Goal: Information Seeking & Learning: Understand process/instructions

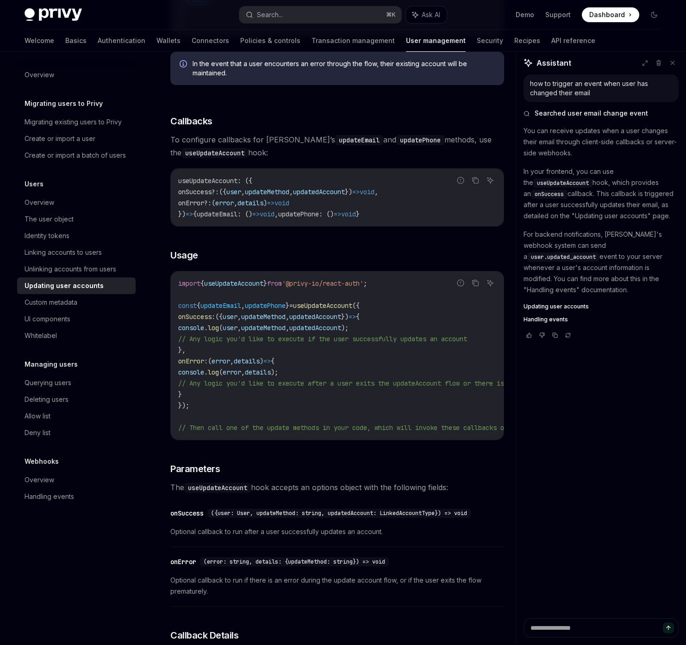
scroll to position [514, 0]
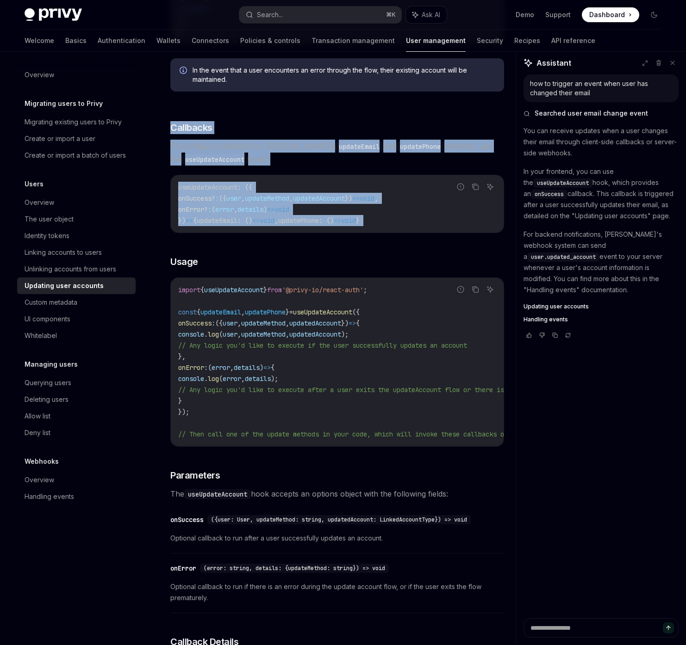
drag, startPoint x: 163, startPoint y: 121, endPoint x: 268, endPoint y: 237, distance: 156.6
click at [281, 241] on div "Users Updating user accounts OpenAI Open in ChatGPT OpenAI Open in ChatGPT Reac…" at bounding box center [250, 381] width 511 height 1650
drag, startPoint x: 266, startPoint y: 266, endPoint x: 260, endPoint y: 70, distance: 195.3
click at [261, 71] on div "Email Phone Number To prompt users to change their email, you can use the updat…" at bounding box center [337, 351] width 334 height 1433
click at [260, 150] on span "To configure callbacks for Privy’s updateEmail and updatePhone methods, use the…" at bounding box center [337, 153] width 334 height 26
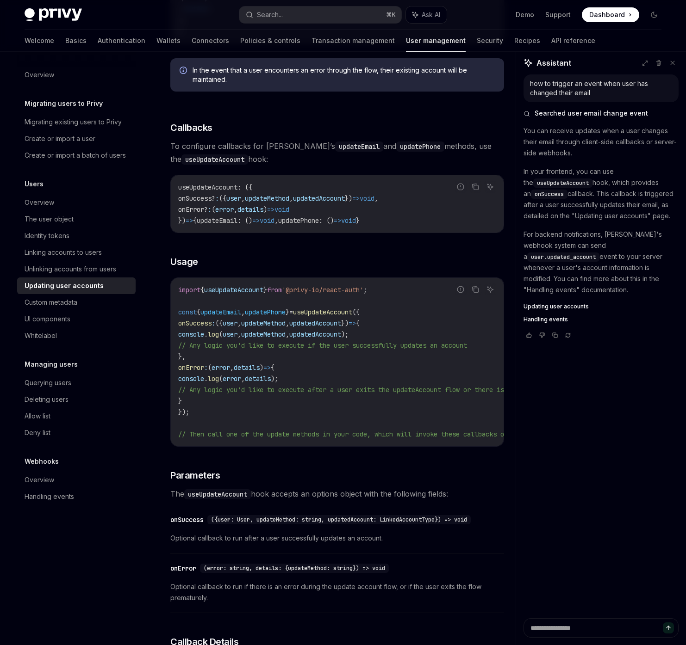
drag, startPoint x: 263, startPoint y: 112, endPoint x: 299, endPoint y: 317, distance: 208.6
click at [308, 328] on div "Email Phone Number To prompt users to change their email, you can use the updat…" at bounding box center [337, 351] width 334 height 1433
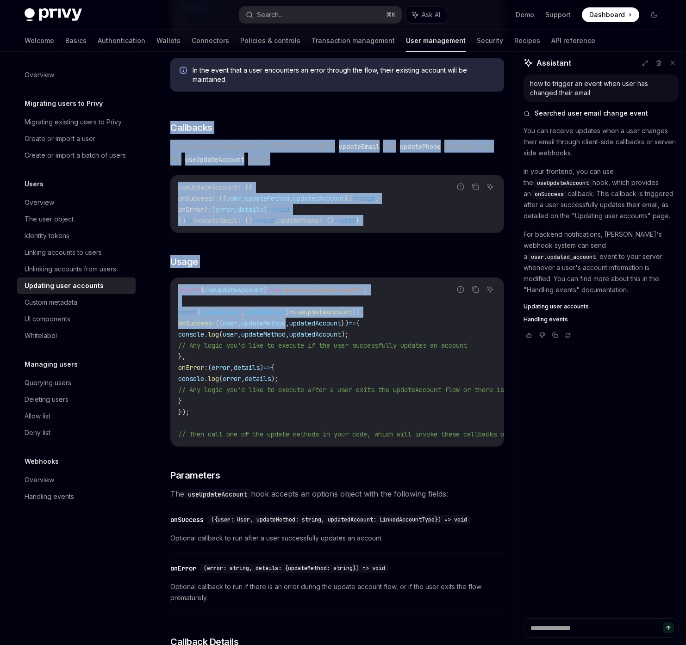
click at [289, 316] on span "}" at bounding box center [287, 312] width 4 height 8
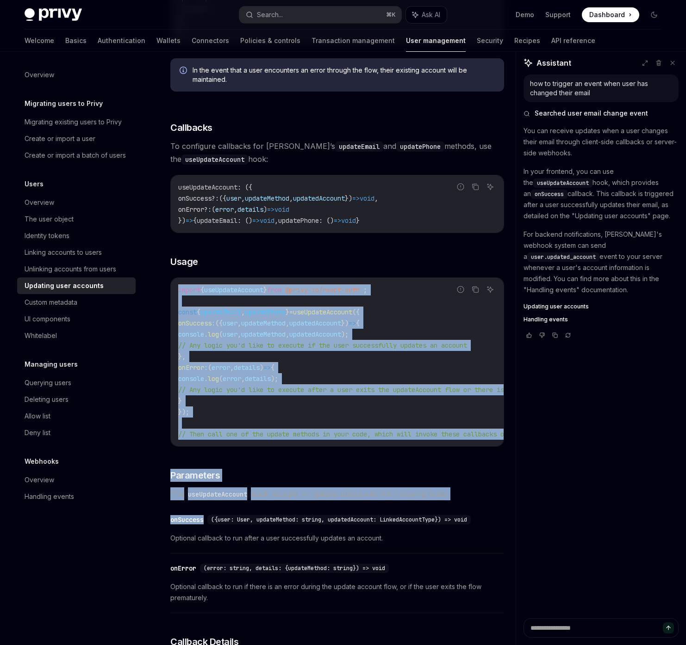
drag, startPoint x: 307, startPoint y: 285, endPoint x: 363, endPoint y: 507, distance: 228.9
click at [359, 512] on div "Email Phone Number To prompt users to change their email, you can use the updat…" at bounding box center [337, 351] width 334 height 1433
click at [365, 501] on span "The useUpdateAccount hook accepts an options object with the following fields:" at bounding box center [337, 494] width 334 height 13
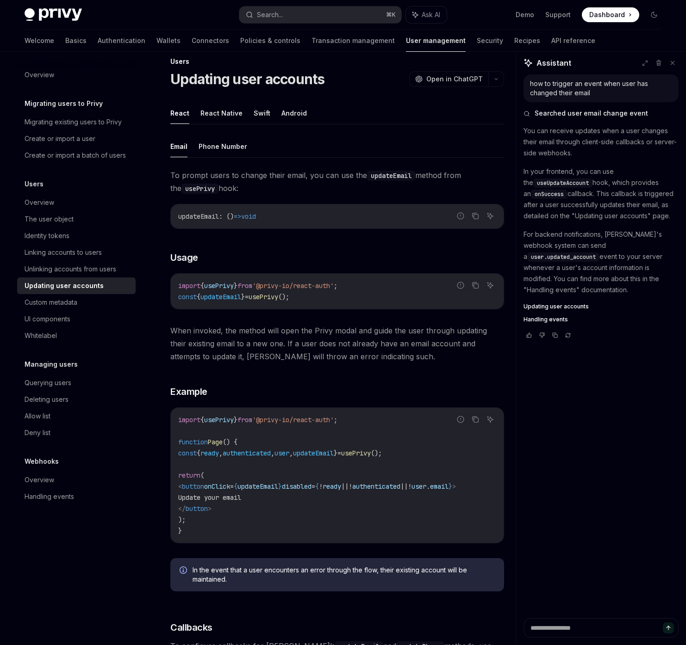
scroll to position [0, 0]
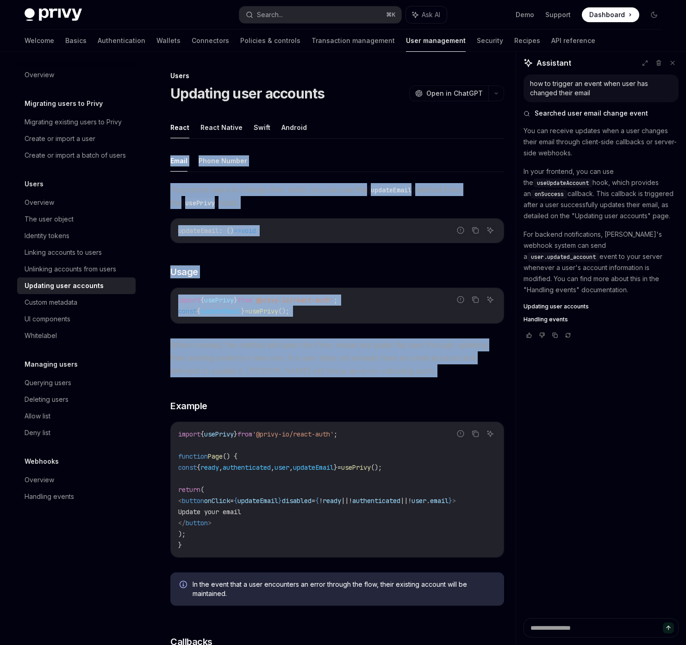
drag, startPoint x: 305, startPoint y: 133, endPoint x: 311, endPoint y: 388, distance: 255.5
drag, startPoint x: 301, startPoint y: 385, endPoint x: 301, endPoint y: 268, distance: 116.6
click at [301, 298] on span "'@privy-io/react-auth'" at bounding box center [292, 300] width 81 height 8
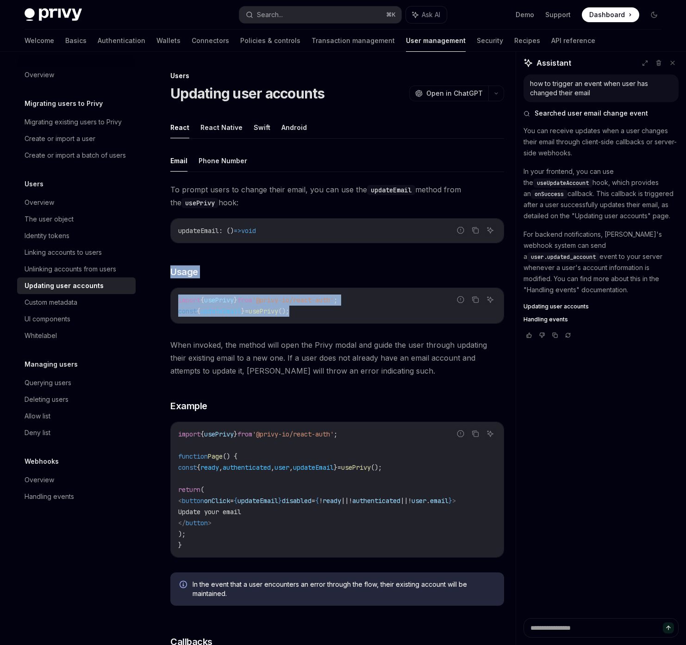
drag, startPoint x: 301, startPoint y: 263, endPoint x: 295, endPoint y: 426, distance: 162.9
click at [297, 366] on div "To prompt users to change their email, you can use the updateEmail method from …" at bounding box center [337, 398] width 334 height 430
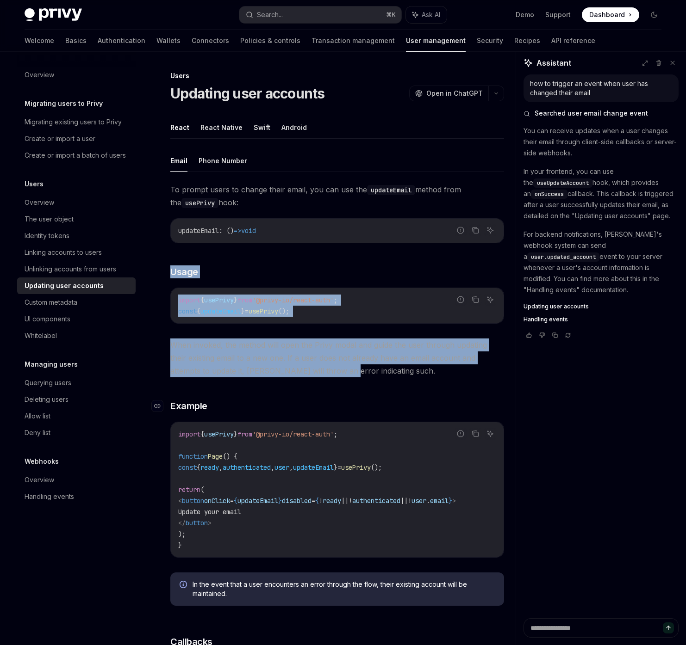
click at [306, 402] on h3 "​ Example" at bounding box center [337, 406] width 334 height 13
drag, startPoint x: 306, startPoint y: 402, endPoint x: 292, endPoint y: 246, distance: 157.0
click at [294, 251] on div "To prompt users to change their email, you can use the updateEmail method from …" at bounding box center [337, 398] width 334 height 430
click at [292, 246] on div "To prompt users to change their email, you can use the updateEmail method from …" at bounding box center [337, 398] width 334 height 430
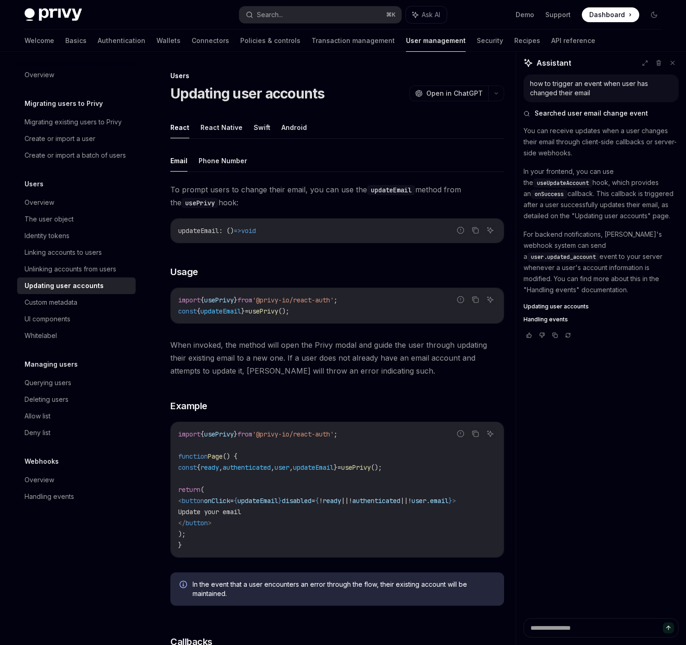
drag, startPoint x: 292, startPoint y: 235, endPoint x: 322, endPoint y: 473, distance: 240.1
click at [322, 473] on div "To prompt users to change their email, you can use the updateEmail method from …" at bounding box center [337, 398] width 334 height 430
click at [336, 390] on div "To prompt users to change their email, you can use the updateEmail method from …" at bounding box center [337, 398] width 334 height 430
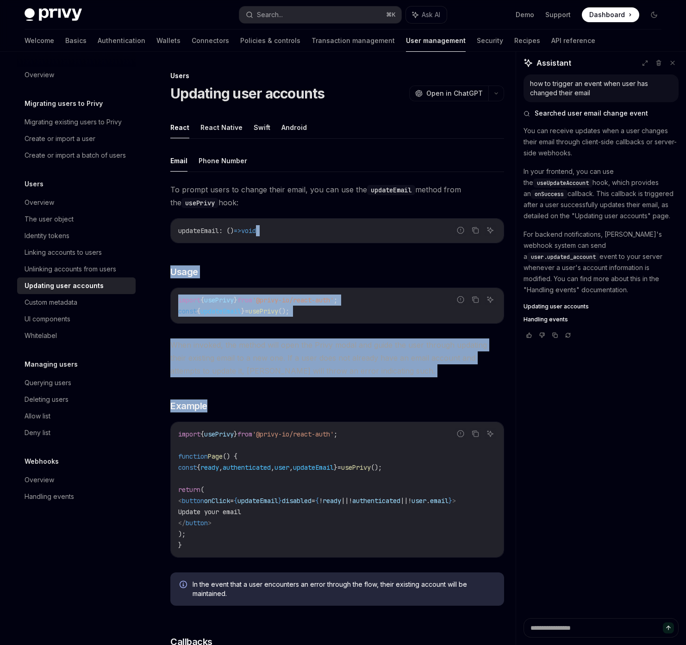
drag, startPoint x: 336, startPoint y: 390, endPoint x: 294, endPoint y: 213, distance: 181.7
click at [296, 218] on div "To prompt users to change their email, you can use the updateEmail method from …" at bounding box center [337, 398] width 334 height 430
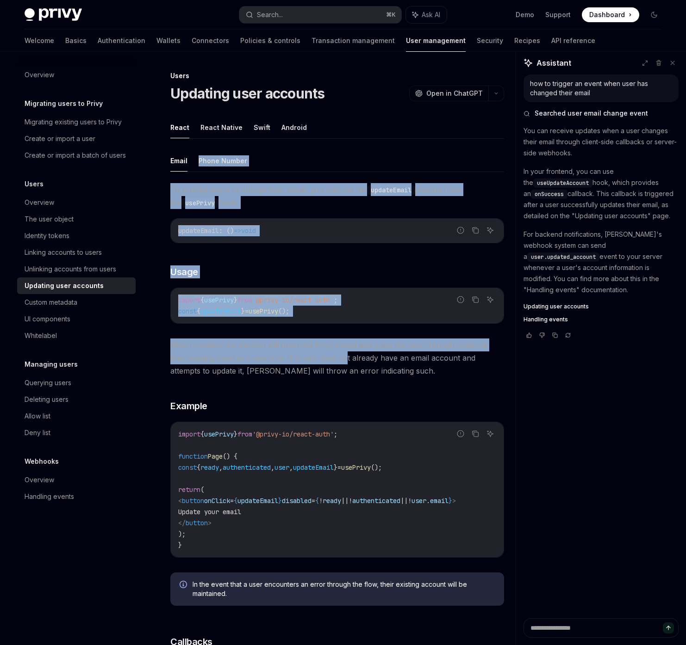
drag, startPoint x: 313, startPoint y: 147, endPoint x: 327, endPoint y: 356, distance: 209.1
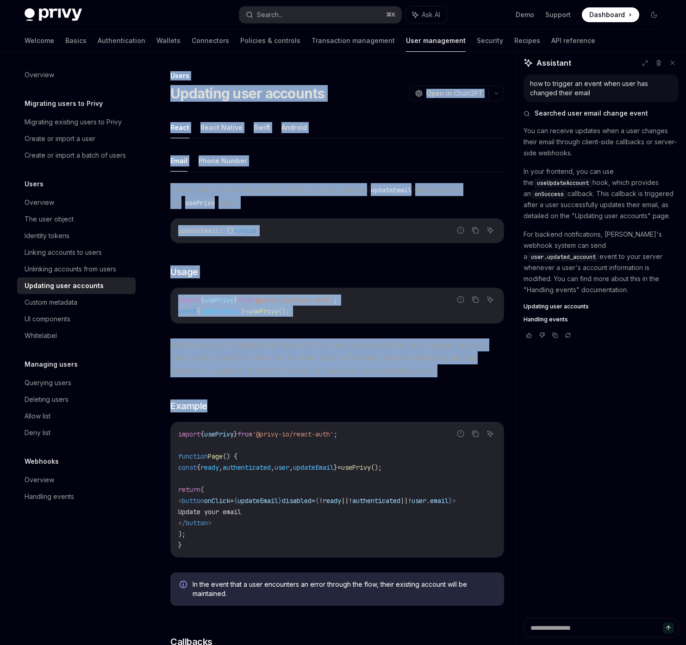
drag, startPoint x: 350, startPoint y: 405, endPoint x: 350, endPoint y: 55, distance: 350.2
click at [325, 177] on div "Email Phone Number To prompt users to change their email, you can use the updat…" at bounding box center [337, 382] width 334 height 464
drag, startPoint x: 350, startPoint y: 66, endPoint x: 367, endPoint y: 410, distance: 345.1
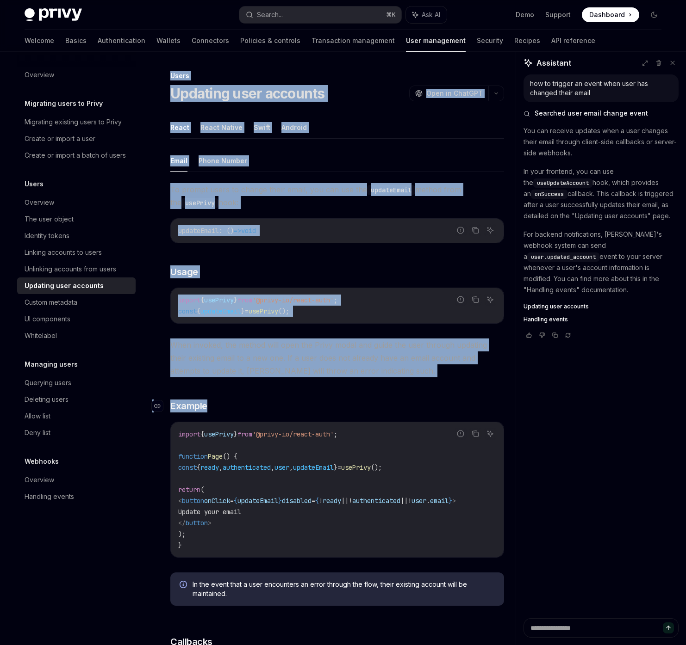
click at [367, 410] on h3 "​ Example" at bounding box center [337, 406] width 334 height 13
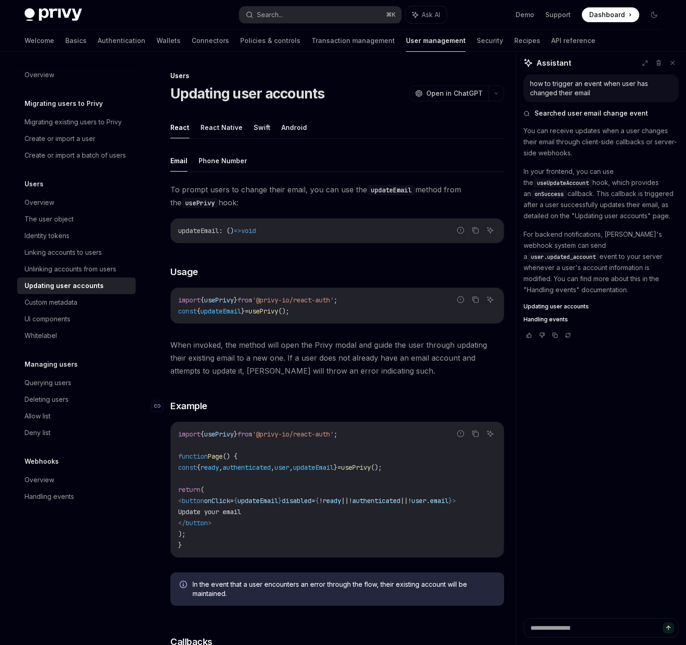
click at [367, 410] on h3 "​ Example" at bounding box center [337, 406] width 334 height 13
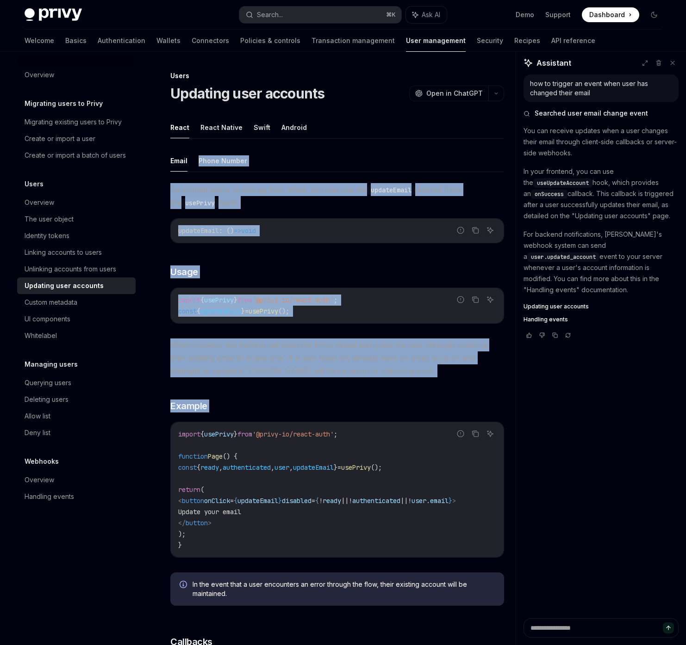
drag, startPoint x: 367, startPoint y: 410, endPoint x: 328, endPoint y: 153, distance: 260.7
click at [328, 166] on div "Email Phone Number To prompt users to change their email, you can use the updat…" at bounding box center [337, 382] width 334 height 464
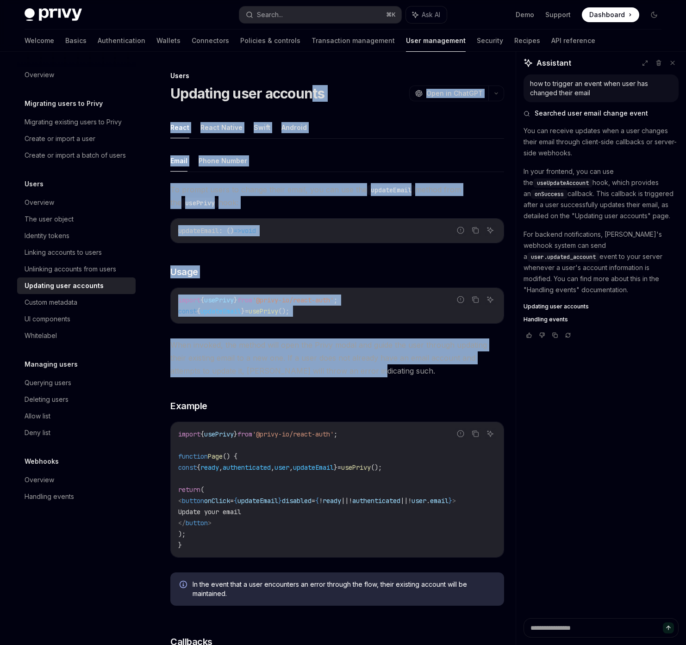
drag, startPoint x: 310, startPoint y: 93, endPoint x: 326, endPoint y: 370, distance: 276.6
drag, startPoint x: 329, startPoint y: 409, endPoint x: 263, endPoint y: 180, distance: 237.8
click at [263, 187] on div "To prompt users to change their email, you can use the updateEmail method from …" at bounding box center [337, 398] width 334 height 430
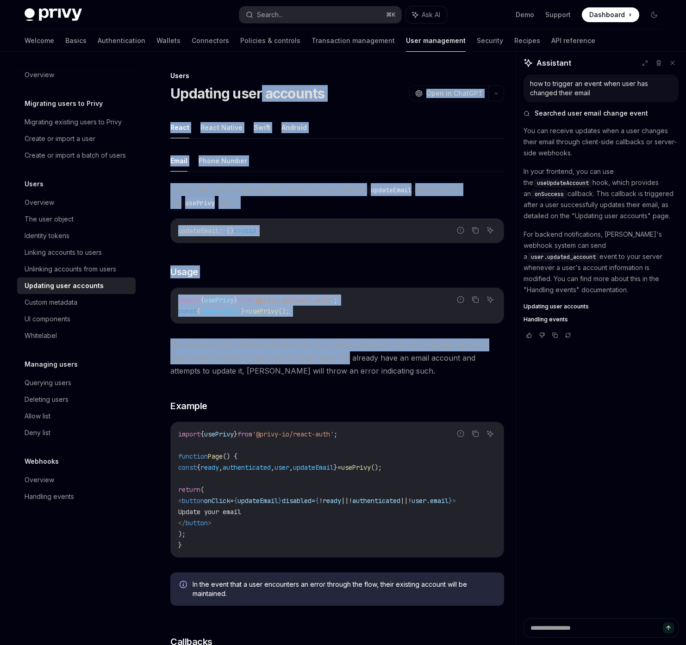
drag, startPoint x: 259, startPoint y: 90, endPoint x: 329, endPoint y: 353, distance: 272.0
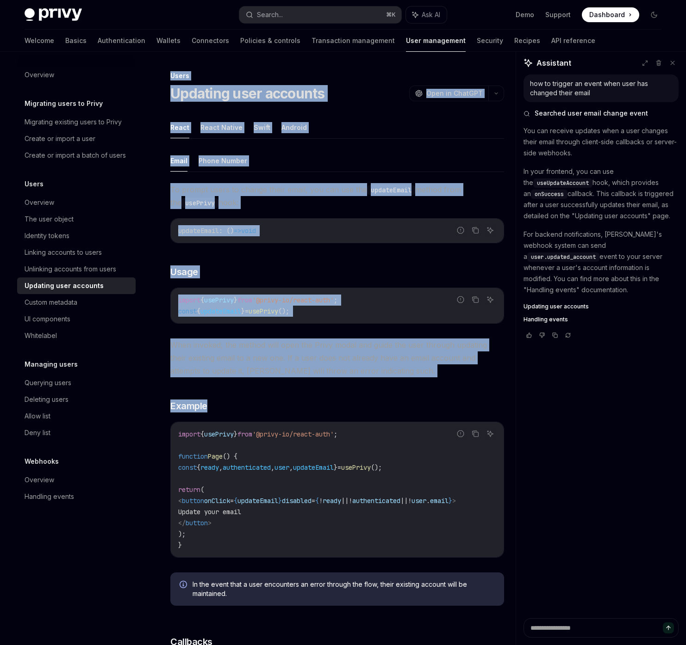
drag, startPoint x: 330, startPoint y: 402, endPoint x: 298, endPoint y: 52, distance: 351.2
click at [298, 151] on ul "Email Phone Number" at bounding box center [337, 161] width 334 height 22
drag, startPoint x: 302, startPoint y: 92, endPoint x: 349, endPoint y: 379, distance: 290.7
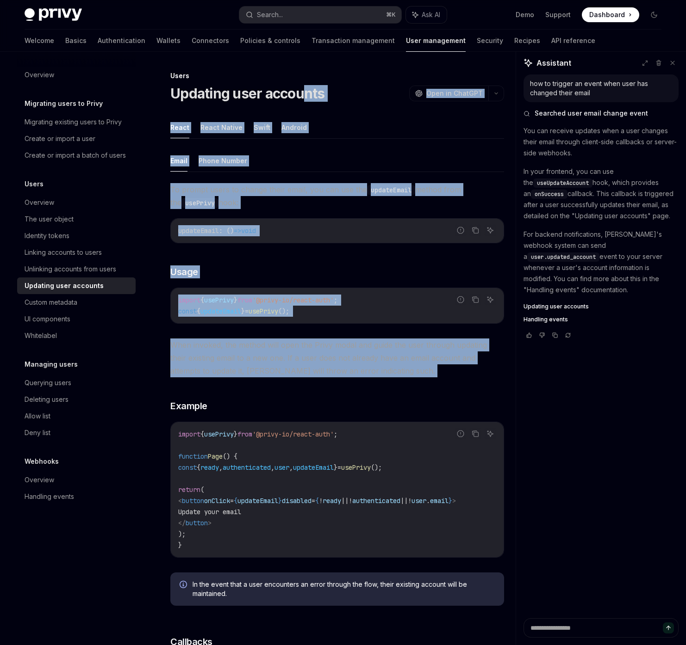
click at [349, 379] on div "To prompt users to change their email, you can use the updateEmail method from …" at bounding box center [337, 398] width 334 height 430
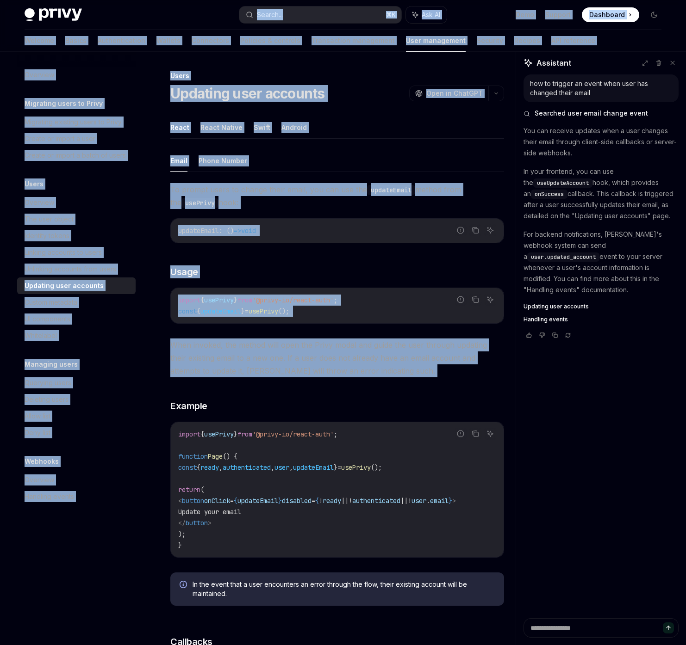
drag, startPoint x: 349, startPoint y: 392, endPoint x: 292, endPoint y: -6, distance: 401.9
click at [292, 0] on html "Privy Docs home page Search... ⌘ K Ask AI Demo Support Dashboard Dashboard Sear…" at bounding box center [343, 322] width 686 height 645
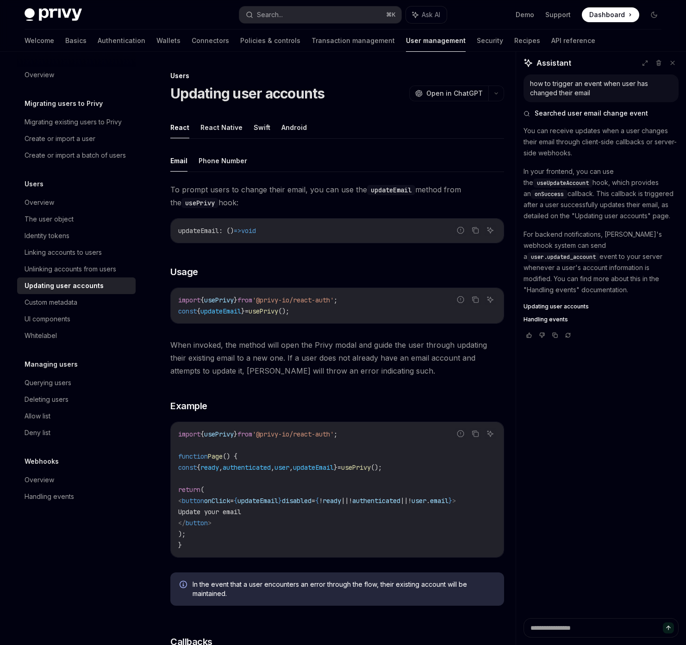
scroll to position [0, 0]
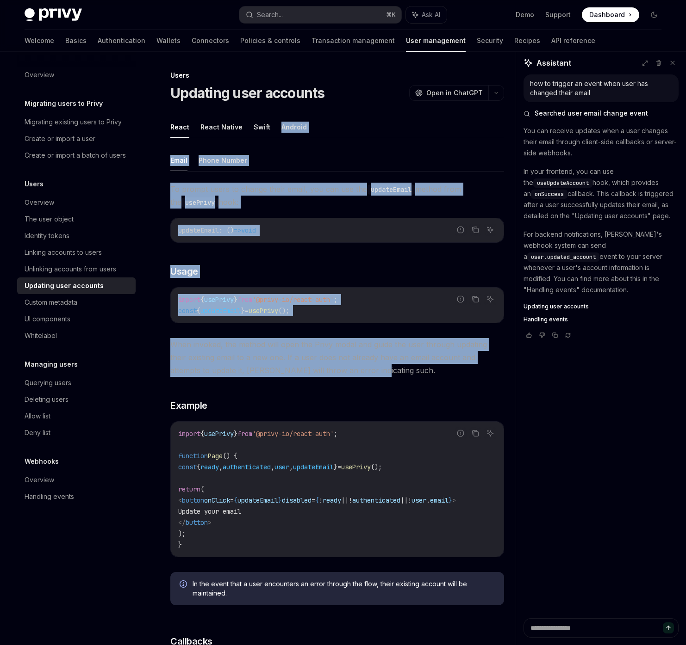
drag, startPoint x: 292, startPoint y: 109, endPoint x: 323, endPoint y: 361, distance: 254.0
click at [323, 361] on span "When invoked, the method will open the Privy modal and guide the user through u…" at bounding box center [337, 357] width 334 height 39
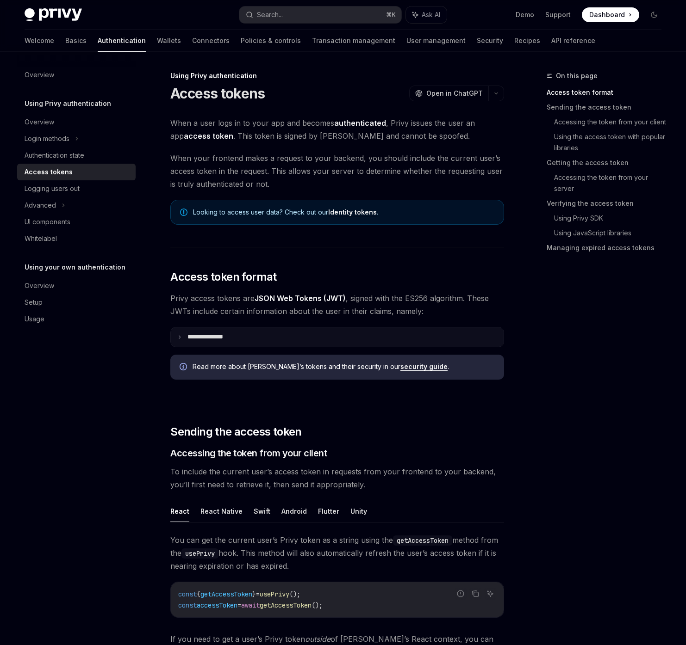
click at [245, 335] on summary "**********" at bounding box center [337, 337] width 333 height 19
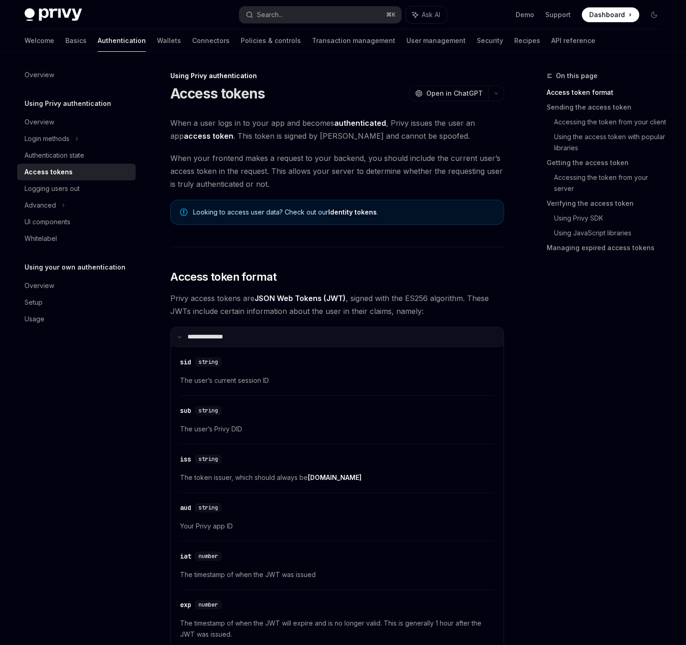
click at [210, 340] on p "**********" at bounding box center [210, 337] width 47 height 8
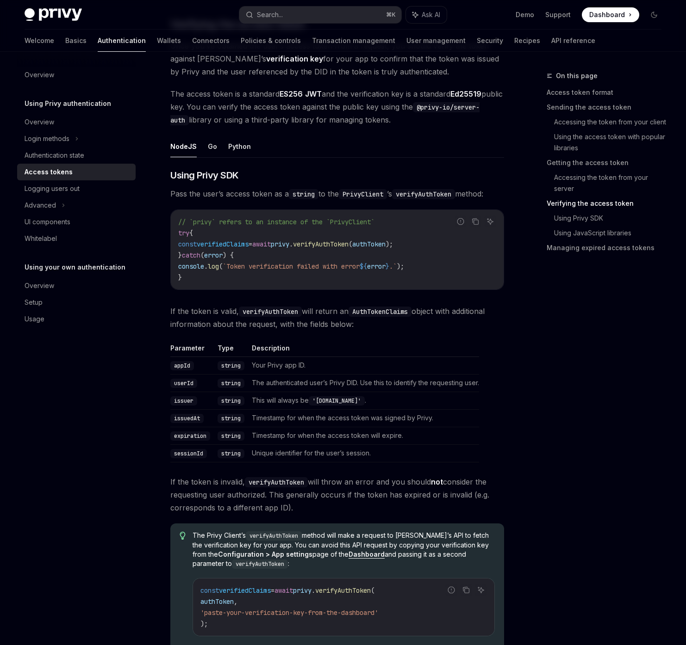
scroll to position [1392, 0]
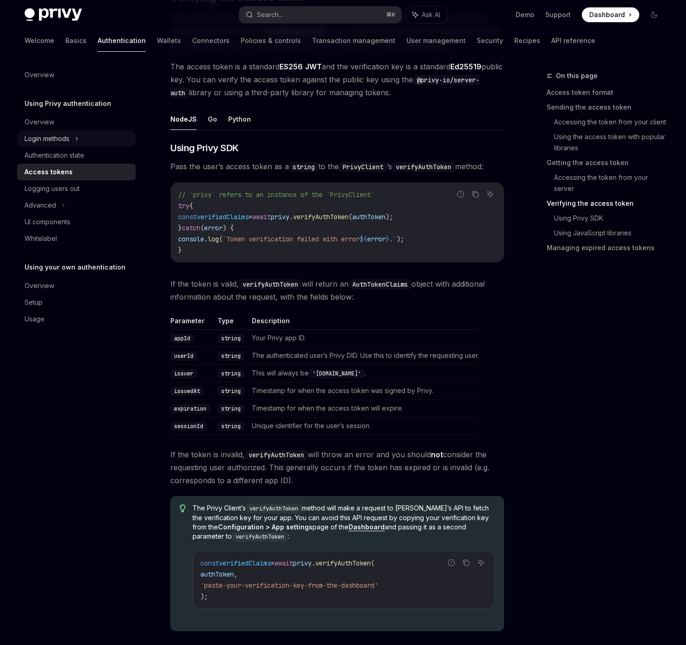
click at [68, 142] on div "Login methods" at bounding box center [47, 138] width 45 height 11
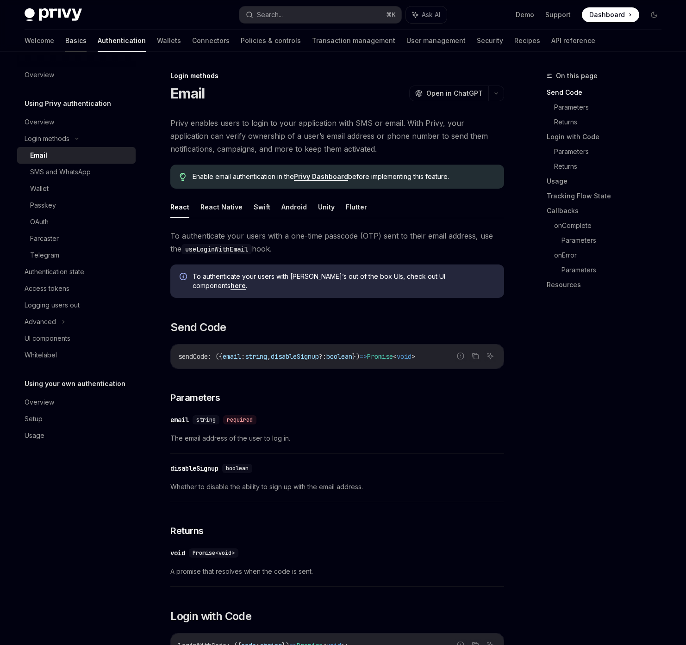
click at [65, 43] on link "Basics" at bounding box center [75, 41] width 21 height 22
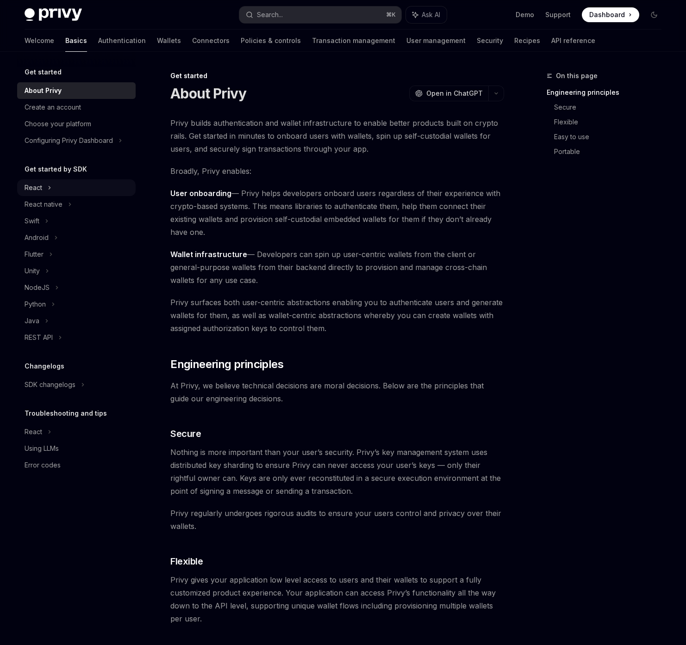
click at [52, 189] on div "React" at bounding box center [76, 188] width 118 height 17
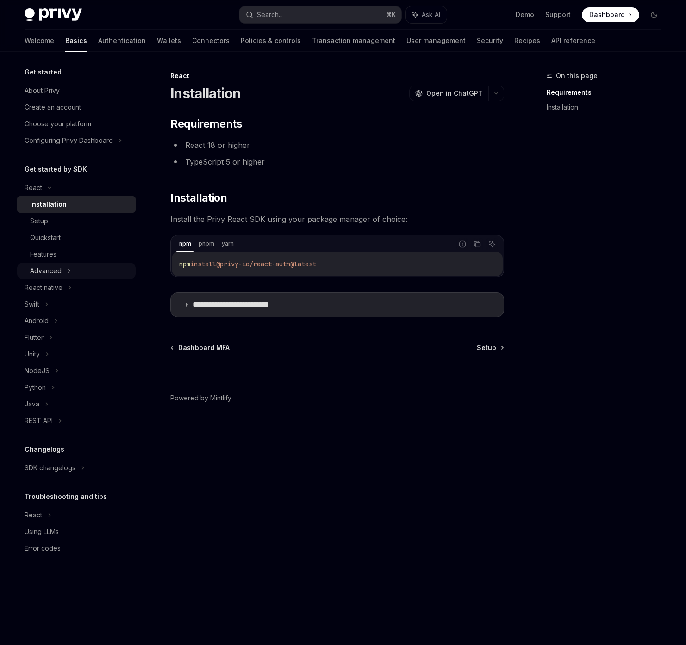
click at [71, 265] on div "Advanced" at bounding box center [76, 271] width 118 height 17
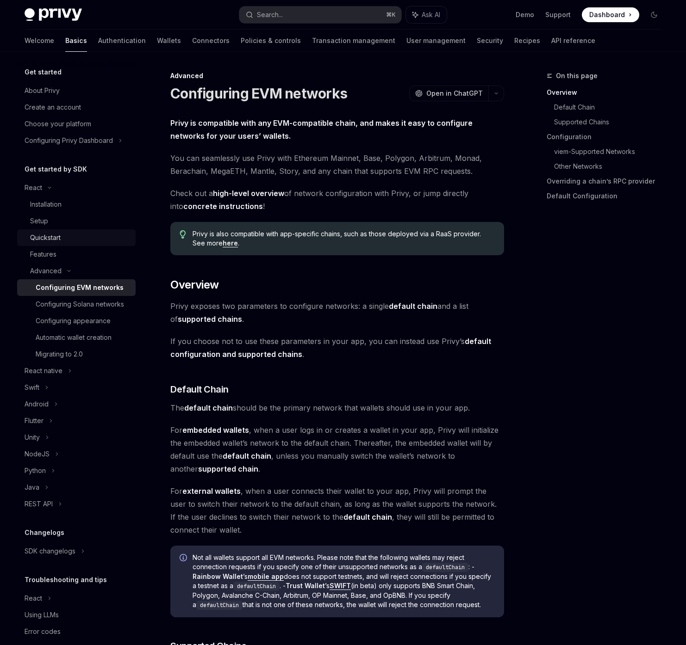
click at [61, 241] on div "Quickstart" at bounding box center [45, 237] width 31 height 11
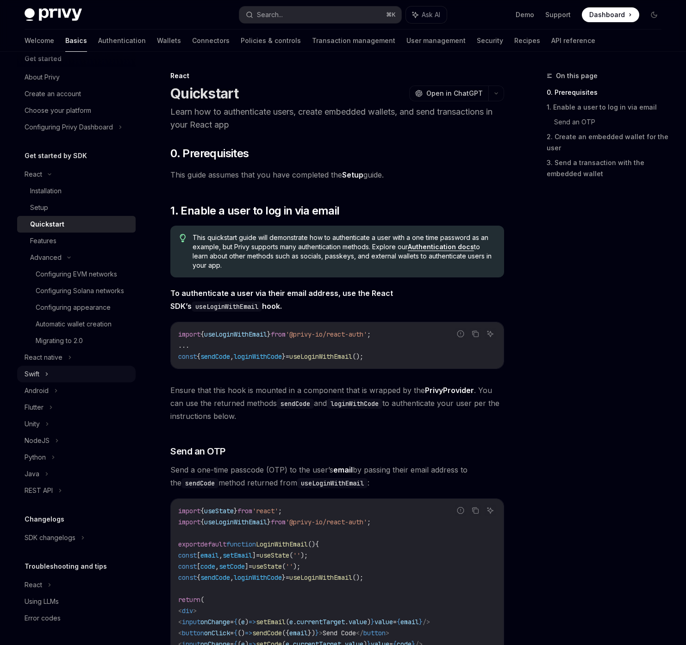
scroll to position [11, 0]
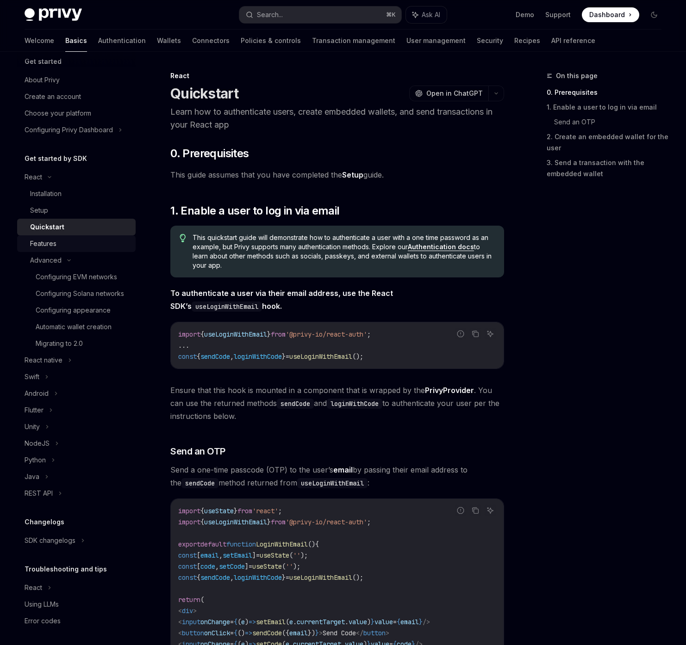
click at [42, 241] on div "Features" at bounding box center [43, 243] width 26 height 11
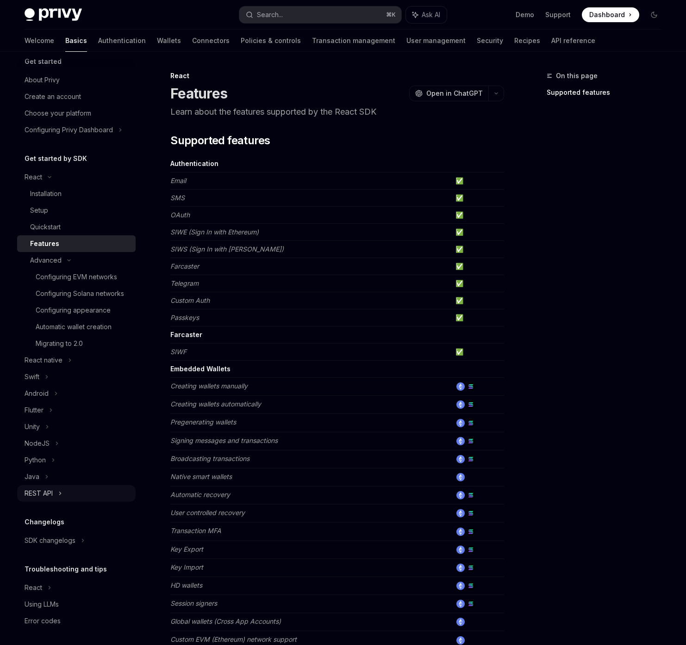
scroll to position [13, 0]
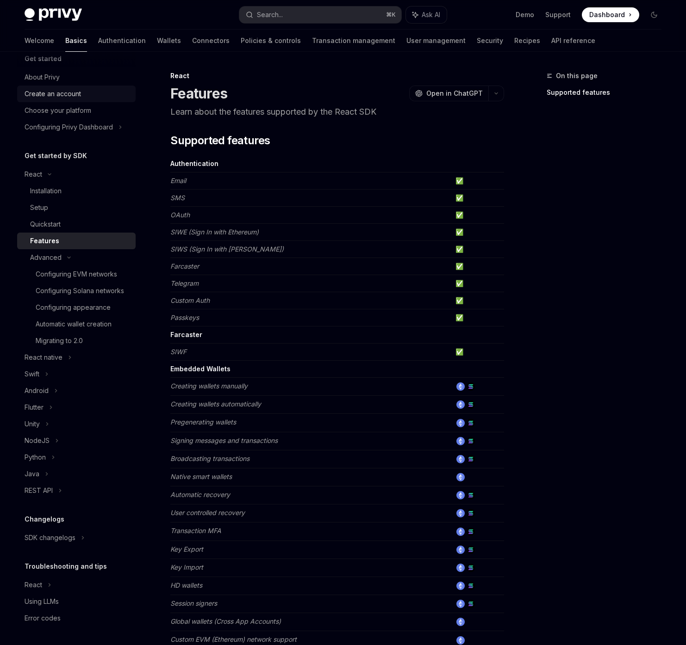
click at [71, 90] on div "Create an account" at bounding box center [53, 93] width 56 height 11
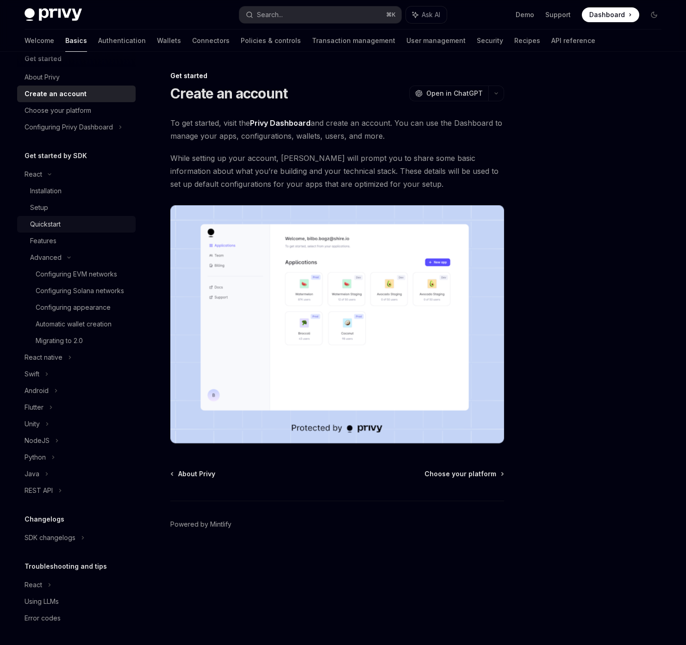
click at [62, 221] on div "Quickstart" at bounding box center [80, 224] width 100 height 11
type textarea "*"
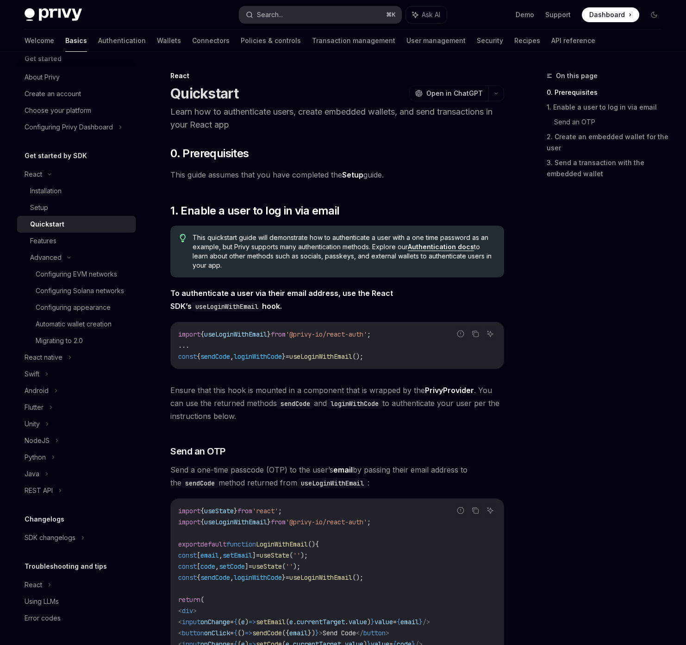
click at [275, 18] on div "Search..." at bounding box center [270, 14] width 26 height 11
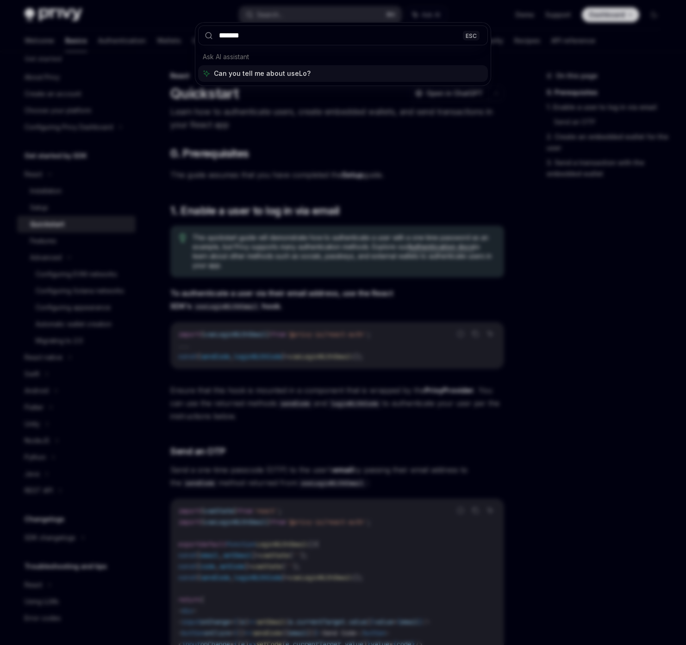
type input "********"
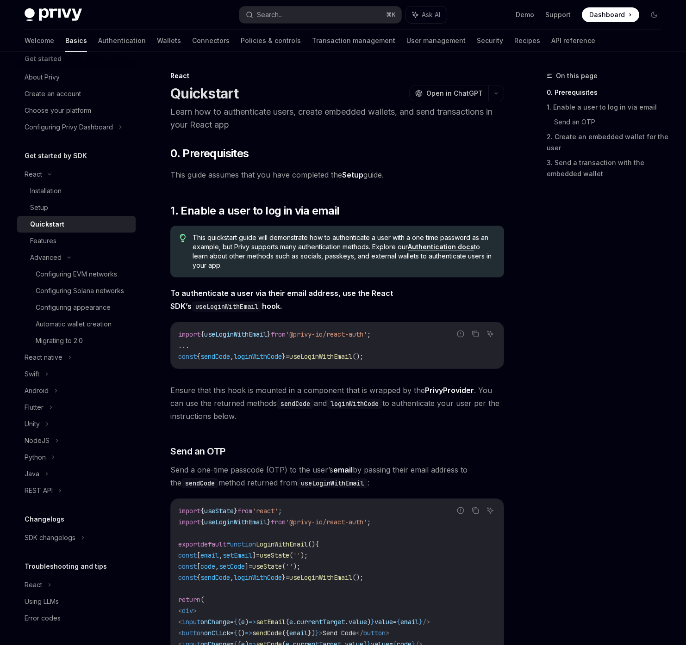
type textarea "*"
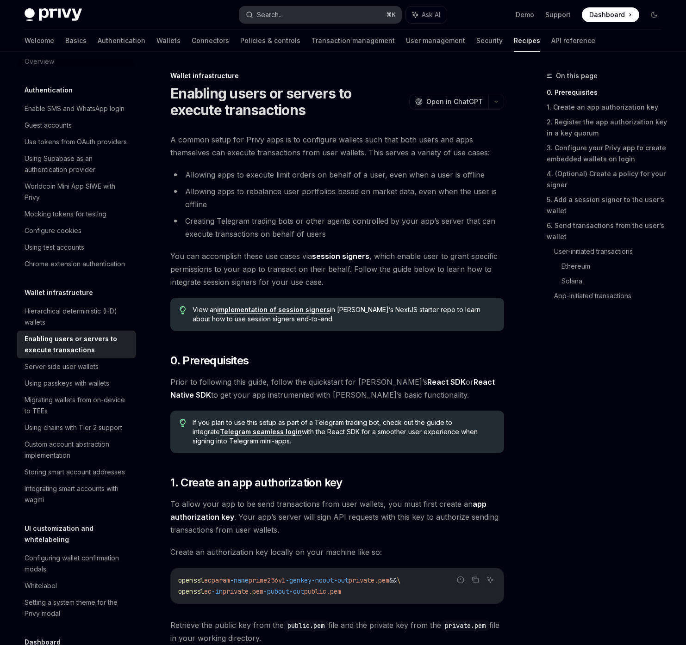
click at [282, 15] on div "Search..." at bounding box center [270, 14] width 26 height 11
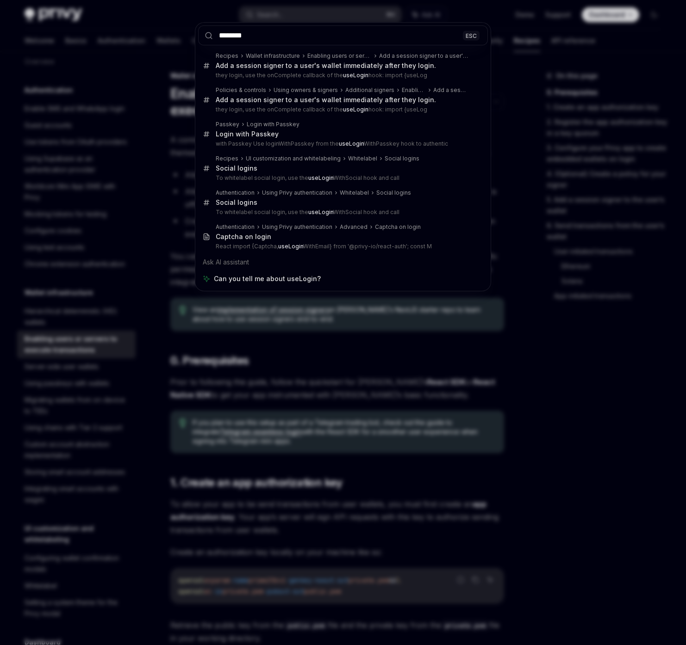
type input "********"
click at [592, 381] on div "******** ESC Recipes Wallet infrastructure Enabling users or servers to execute…" at bounding box center [343, 322] width 686 height 645
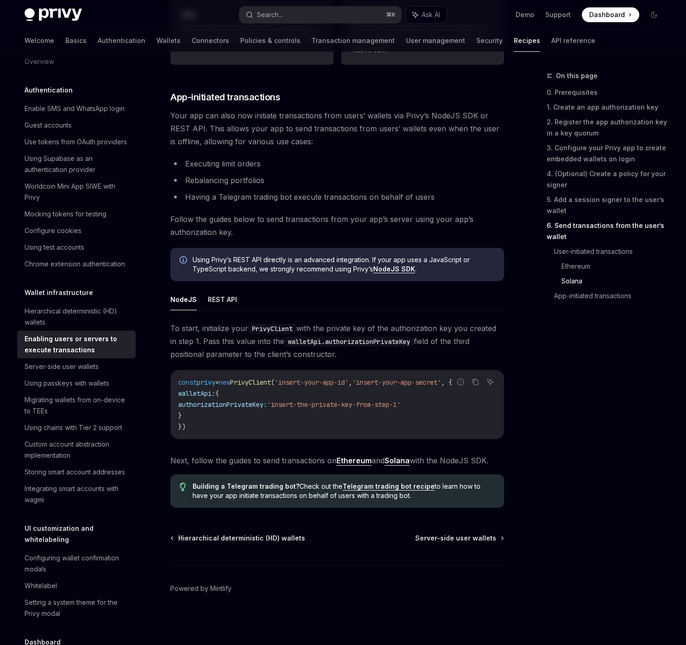
scroll to position [1544, 0]
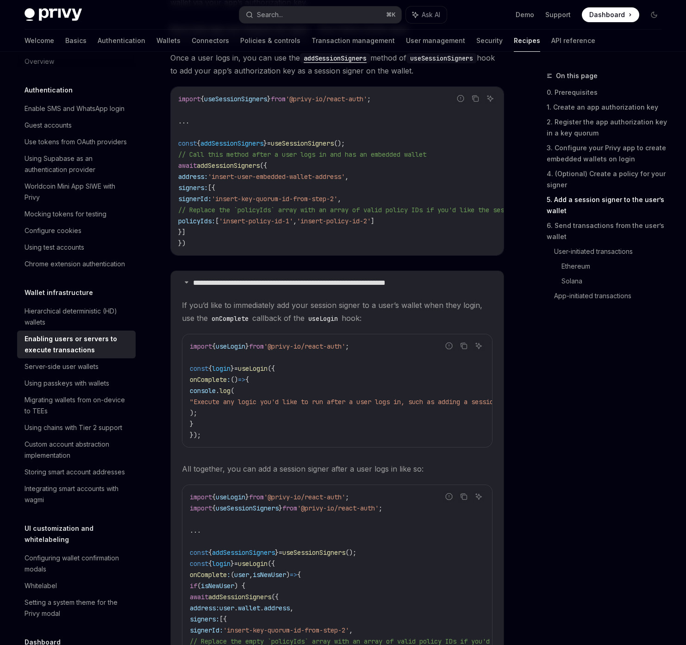
click at [331, 324] on code "useLogin" at bounding box center [322, 319] width 37 height 10
click at [243, 351] on span "useLogin" at bounding box center [231, 346] width 30 height 8
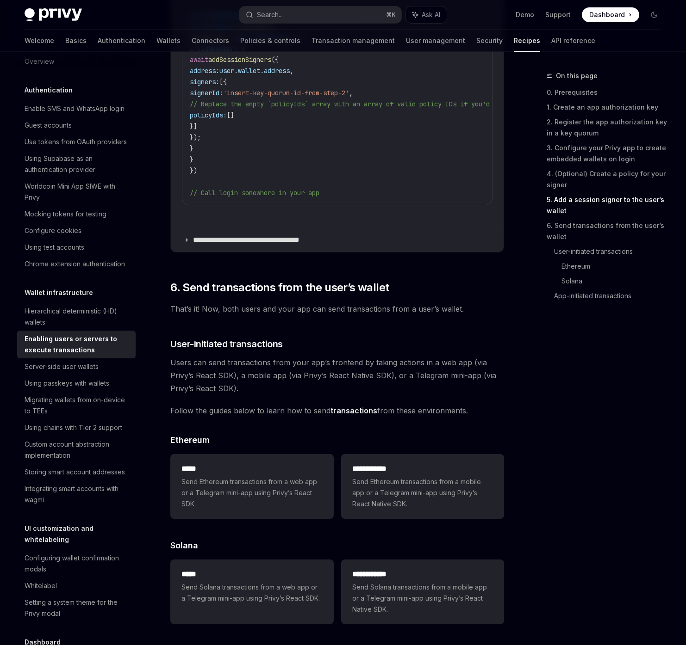
scroll to position [2144, 0]
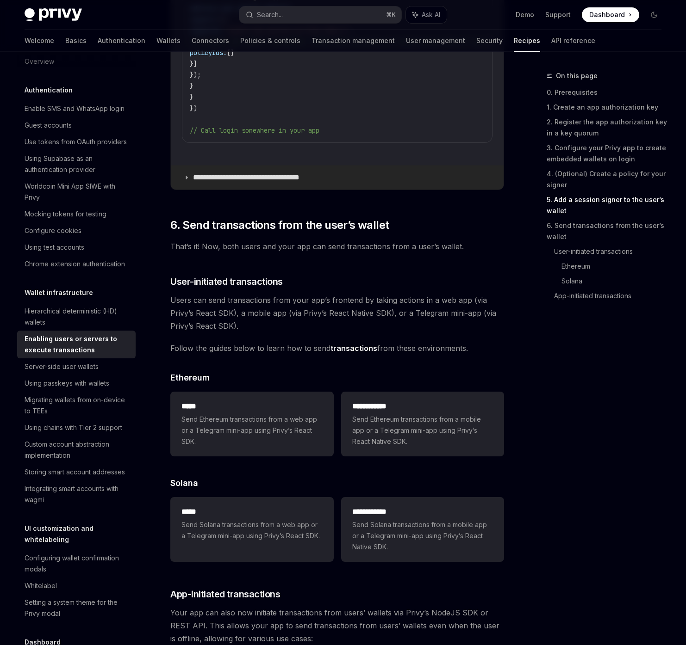
click at [189, 180] on icon at bounding box center [187, 178] width 6 height 6
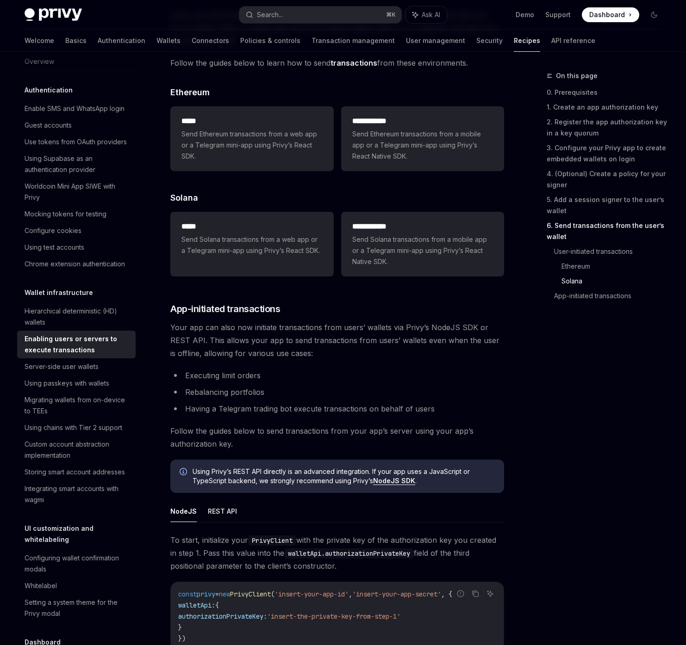
scroll to position [2725, 0]
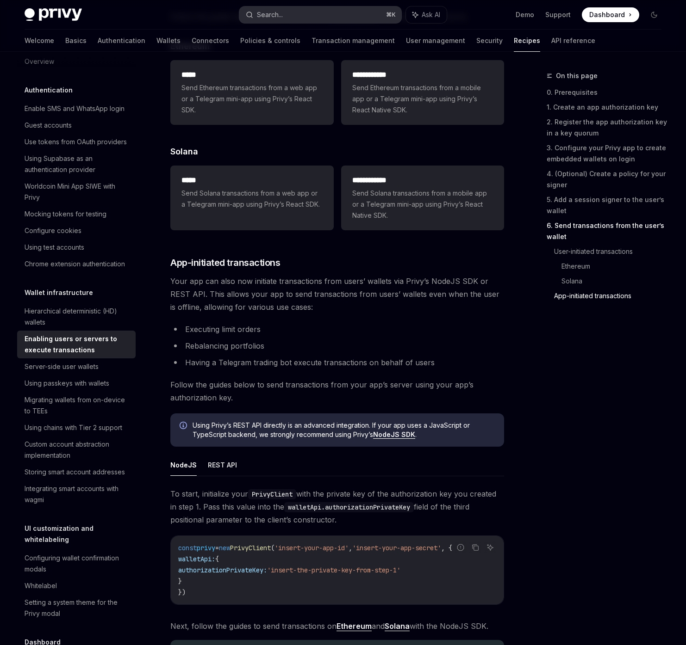
click at [323, 19] on button "Search... ⌘ K" at bounding box center [320, 14] width 162 height 17
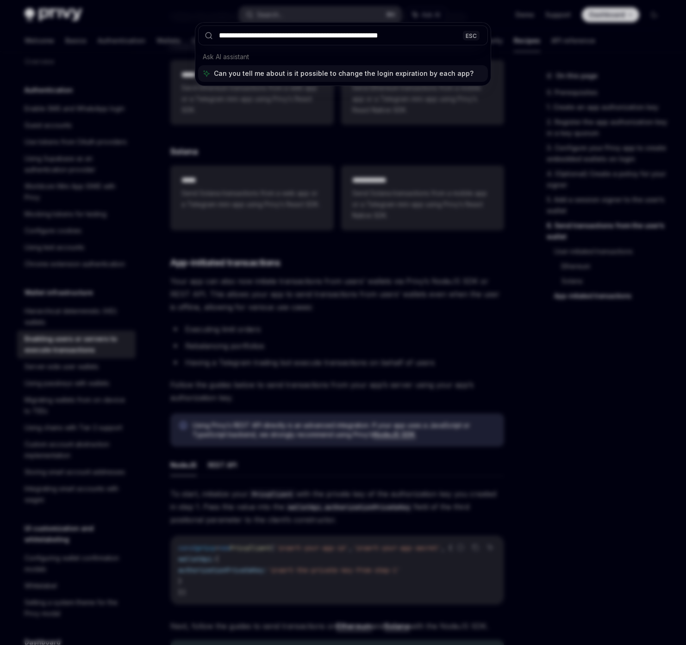
type input "**********"
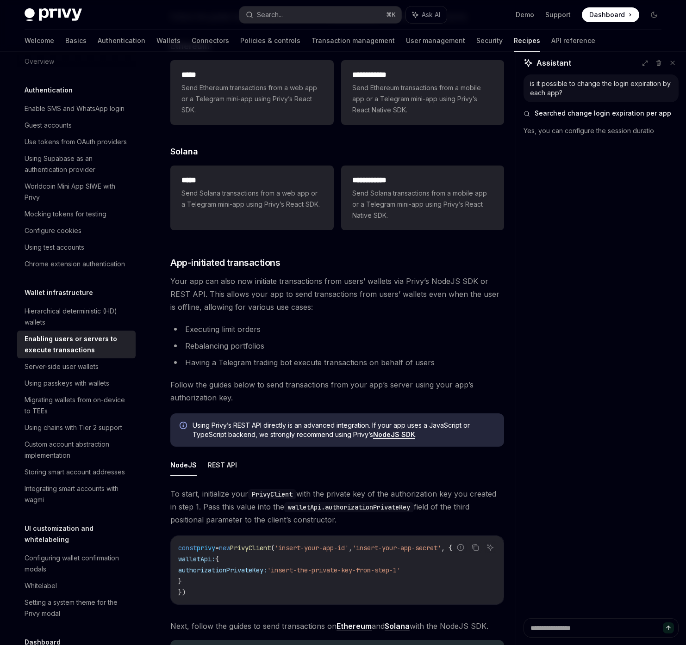
type textarea "*"
